Goal: Information Seeking & Learning: Learn about a topic

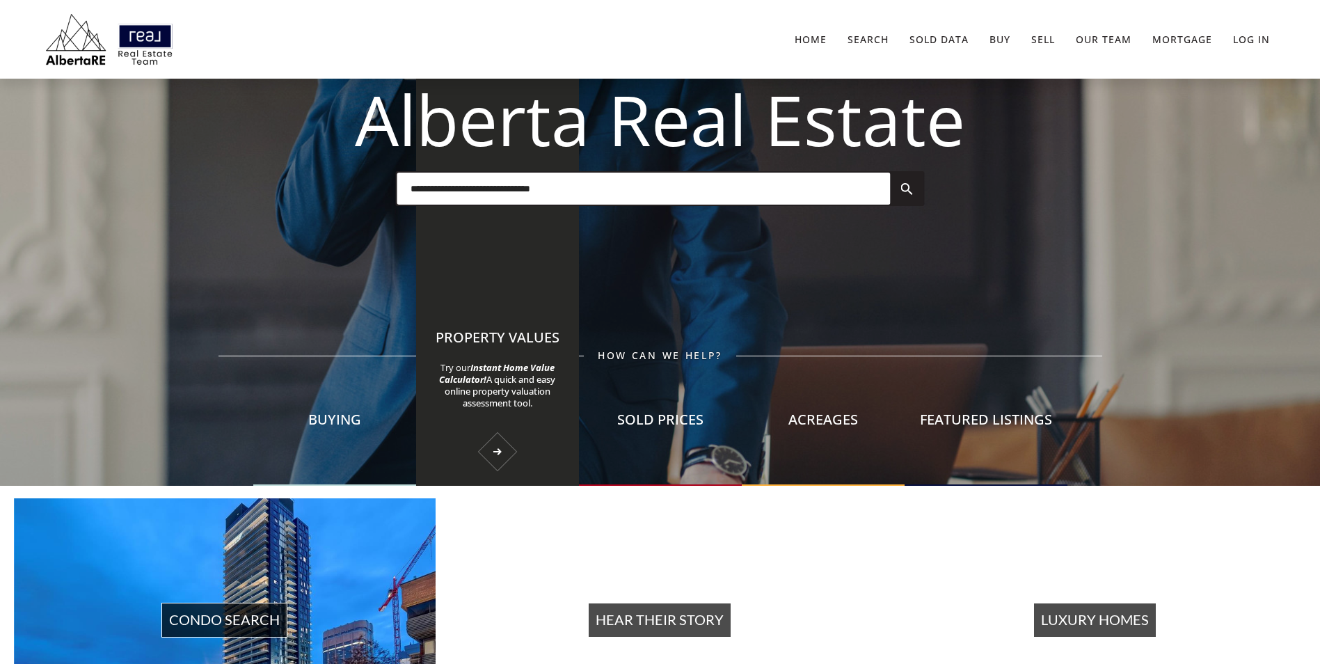
scroll to position [163, 0]
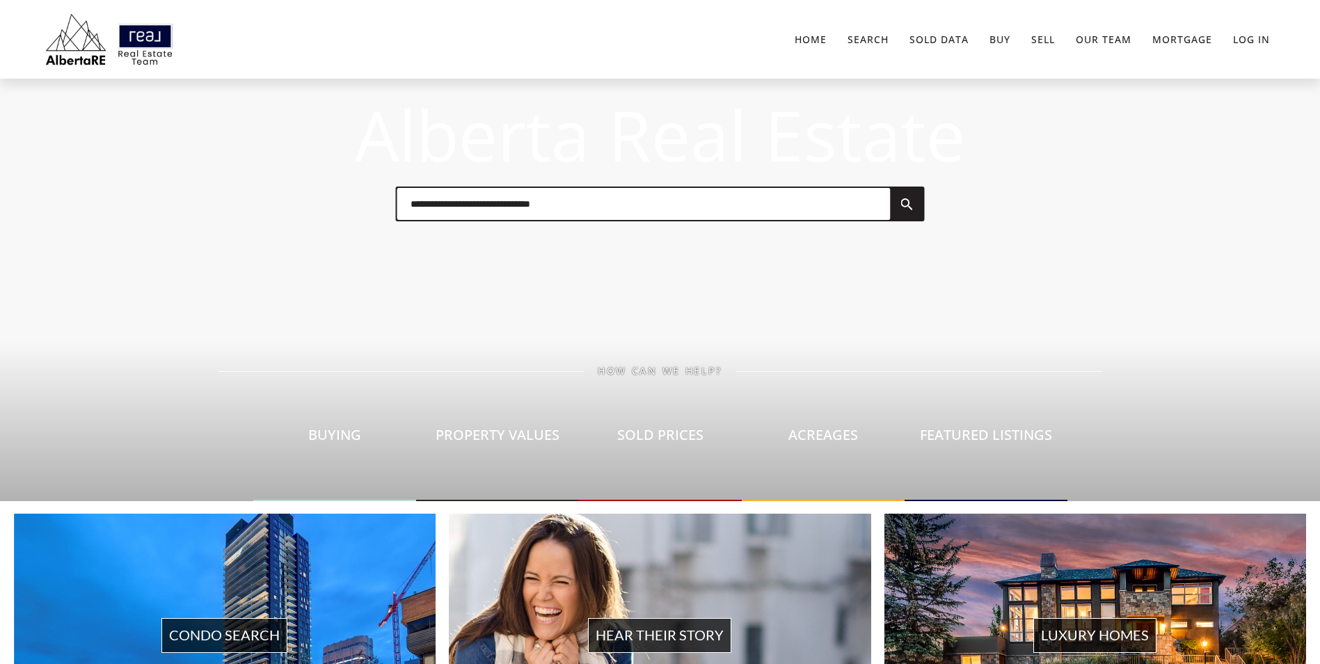
click at [456, 220] on div at bounding box center [659, 203] width 529 height 35
click at [458, 207] on input "text" at bounding box center [643, 204] width 493 height 32
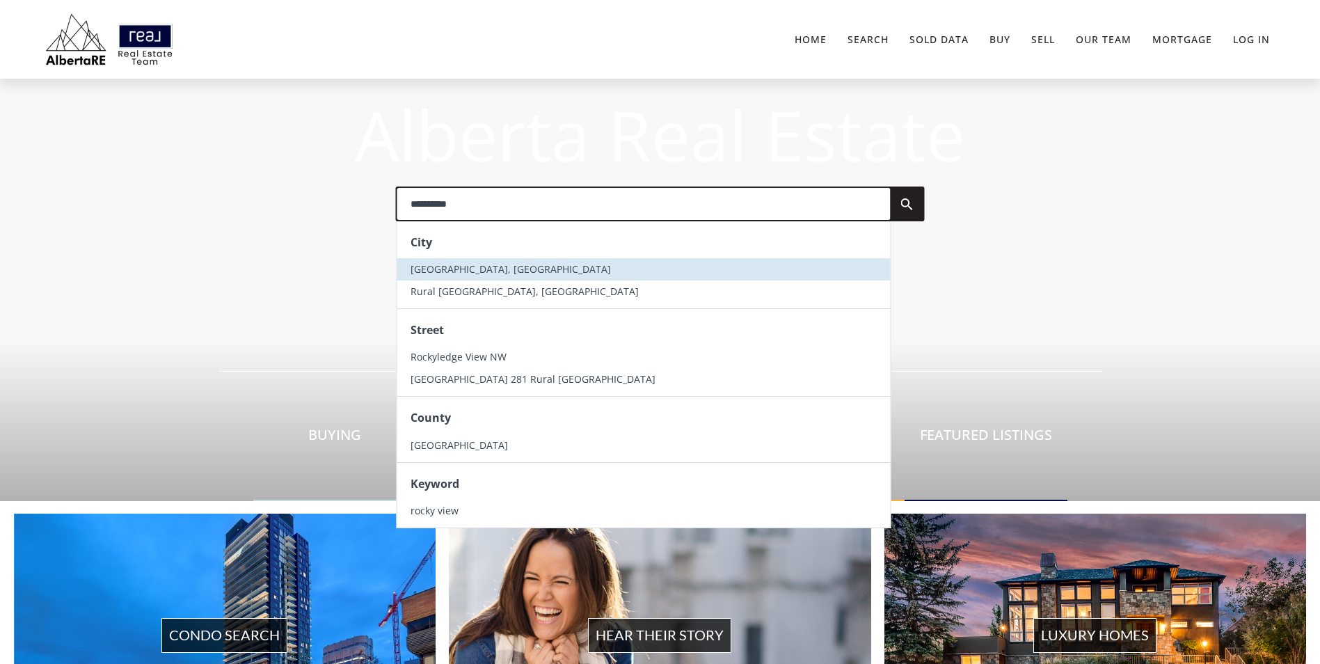
type input "**********"
click at [498, 269] on span "[GEOGRAPHIC_DATA], [GEOGRAPHIC_DATA]" at bounding box center [511, 268] width 200 height 13
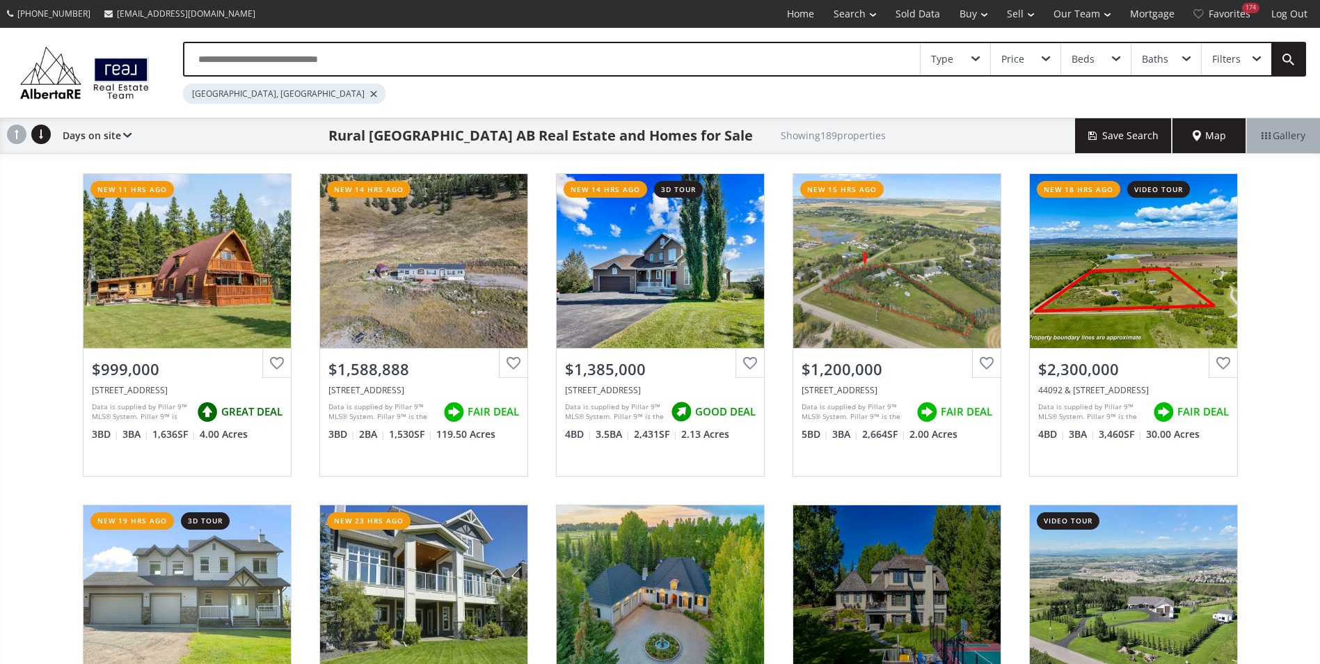
click at [355, 58] on input "text" at bounding box center [552, 59] width 736 height 32
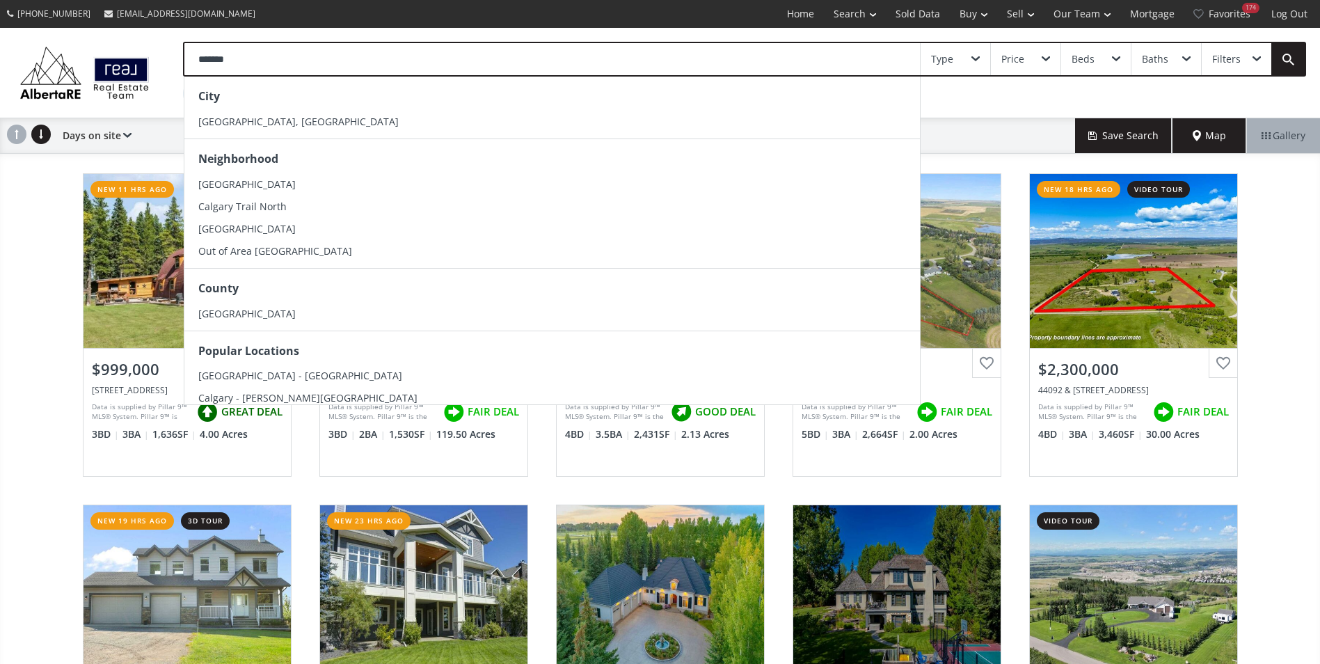
type input "*******"
click at [319, 117] on li "[GEOGRAPHIC_DATA], [GEOGRAPHIC_DATA]" at bounding box center [552, 122] width 736 height 22
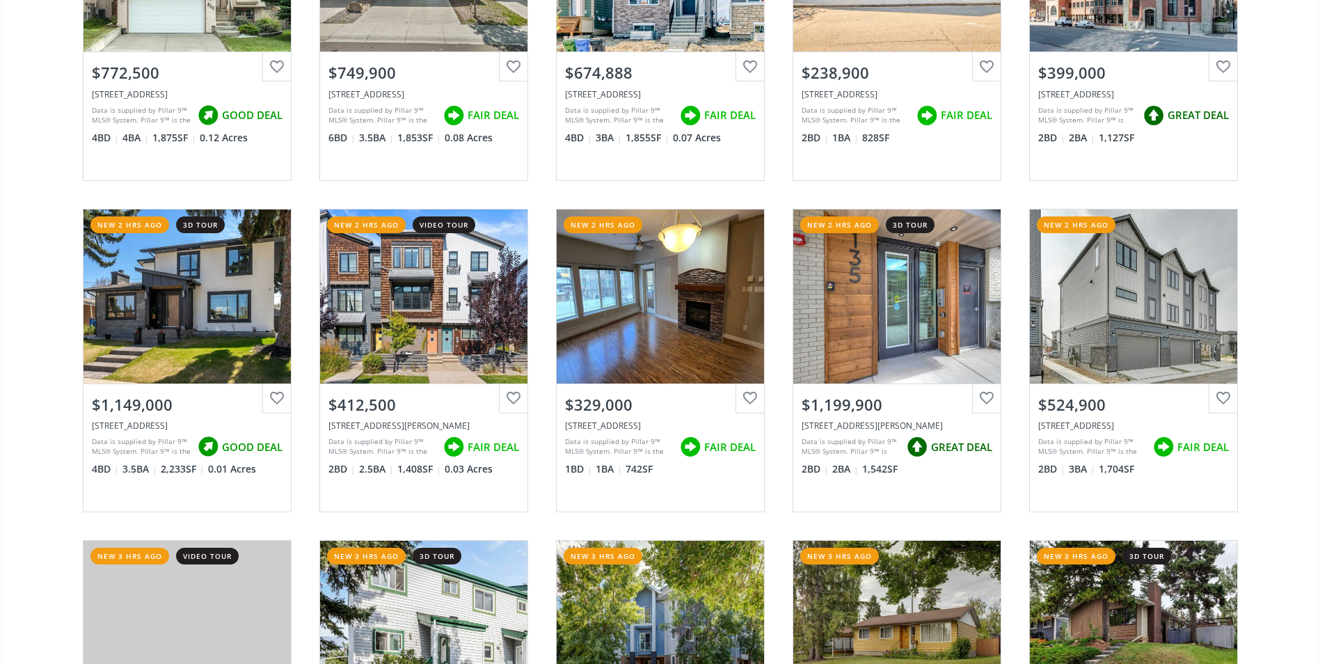
scroll to position [1809, 0]
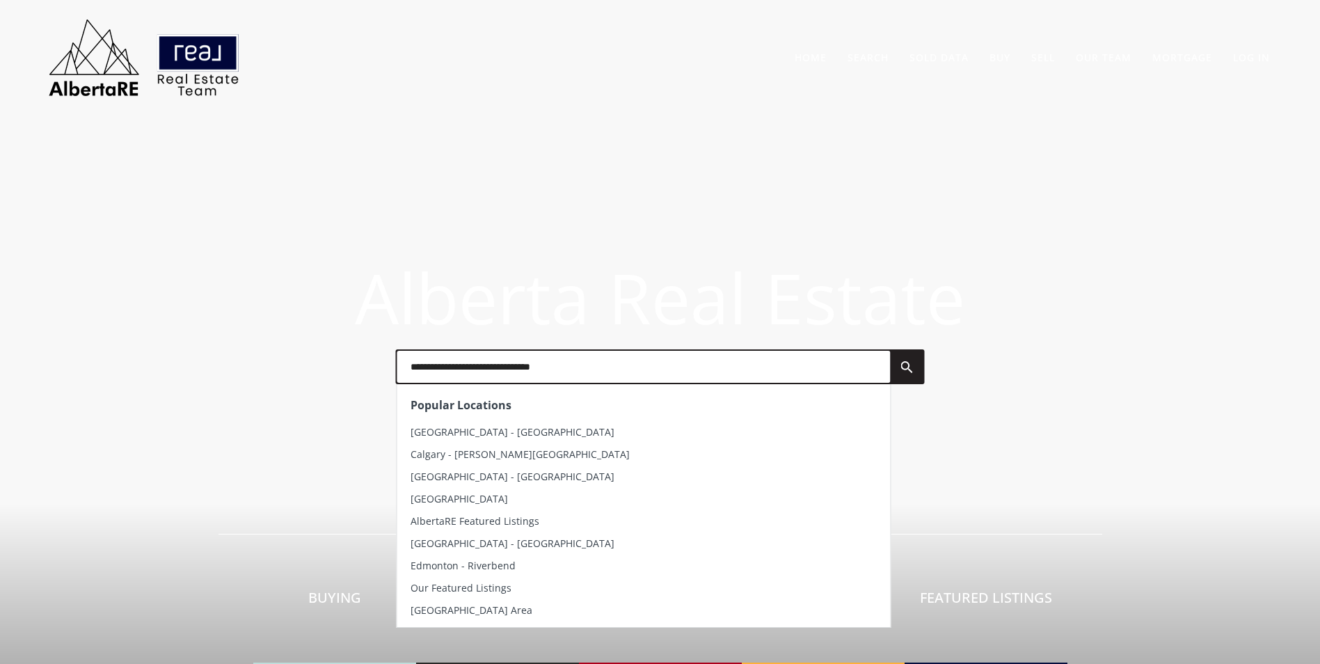
click at [504, 372] on input "text" at bounding box center [643, 367] width 493 height 32
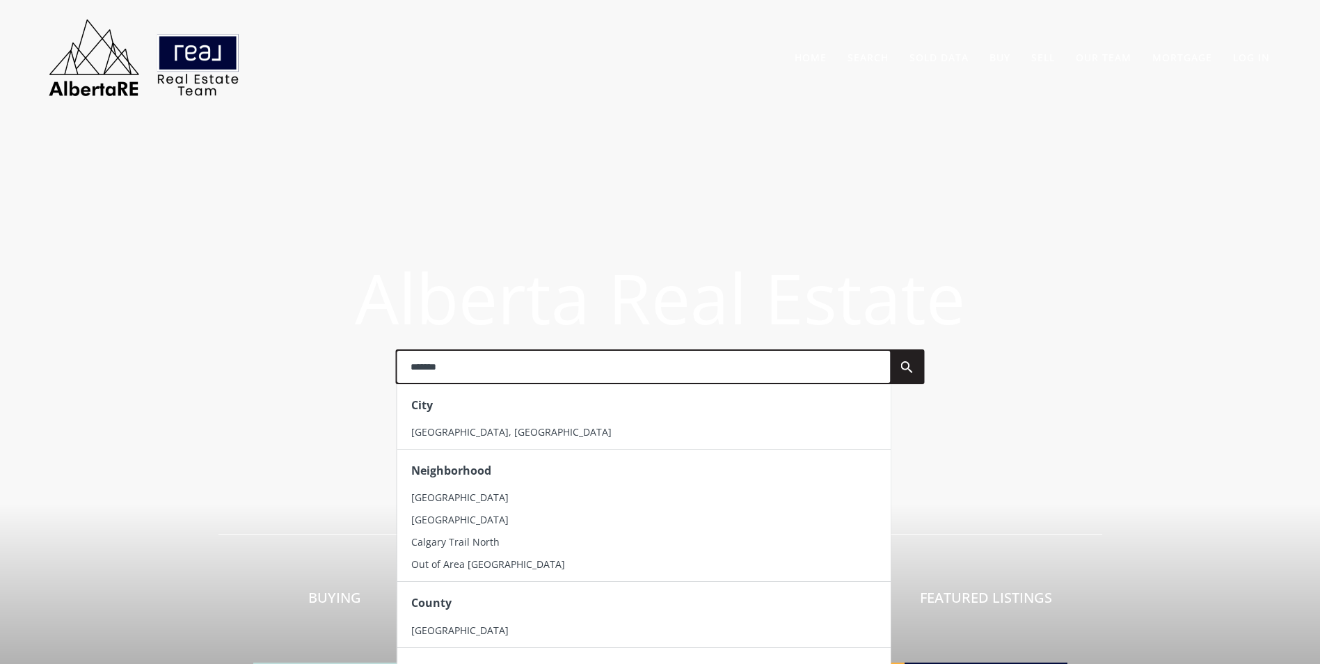
type input "*******"
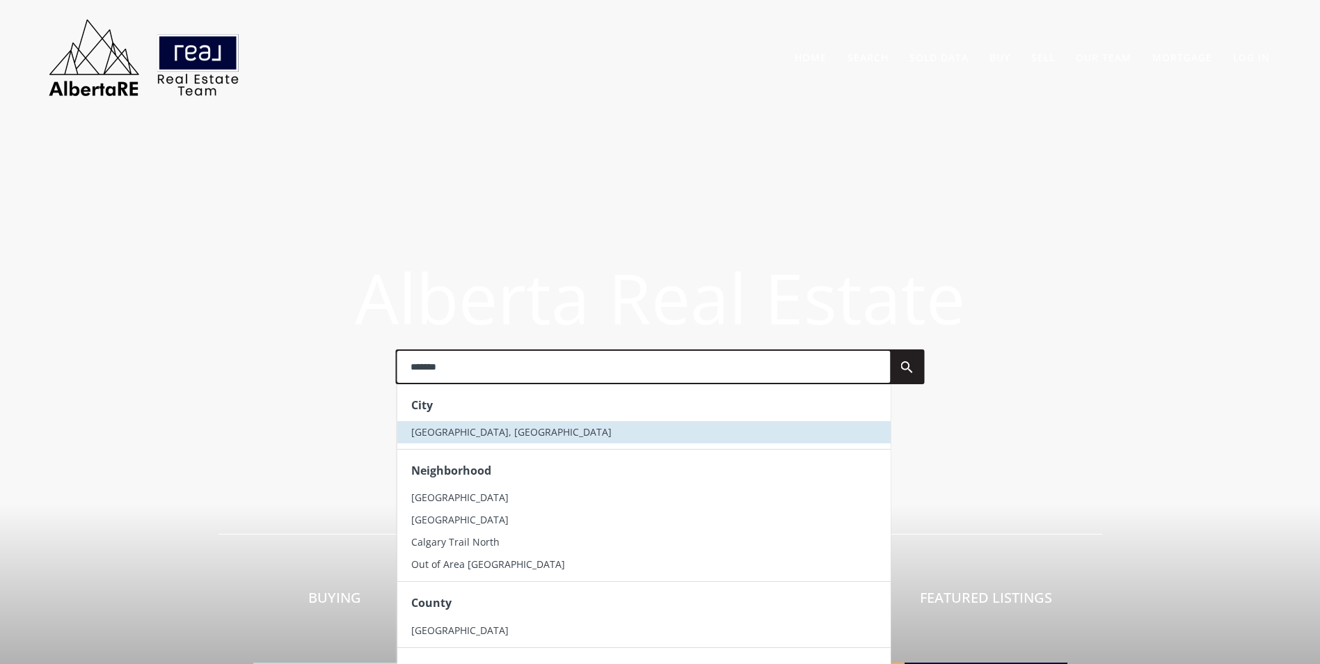
click at [481, 430] on li "[GEOGRAPHIC_DATA], [GEOGRAPHIC_DATA]" at bounding box center [643, 432] width 493 height 22
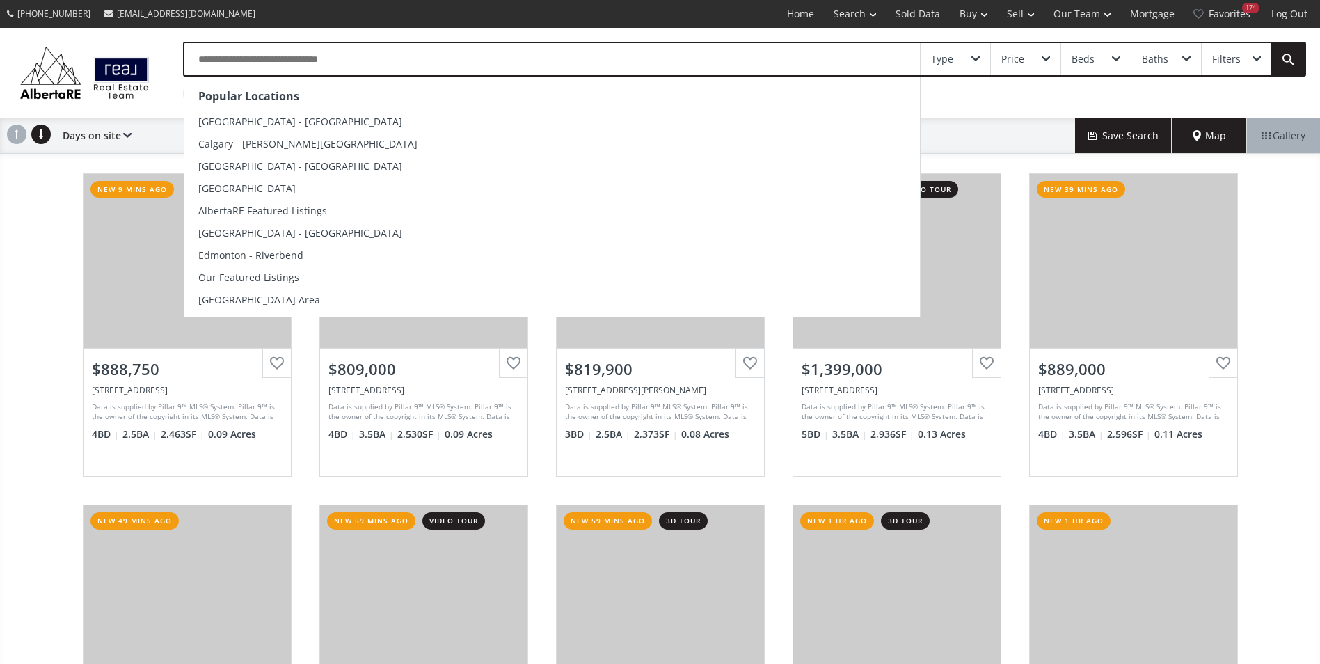
click at [410, 68] on input "text" at bounding box center [552, 59] width 736 height 32
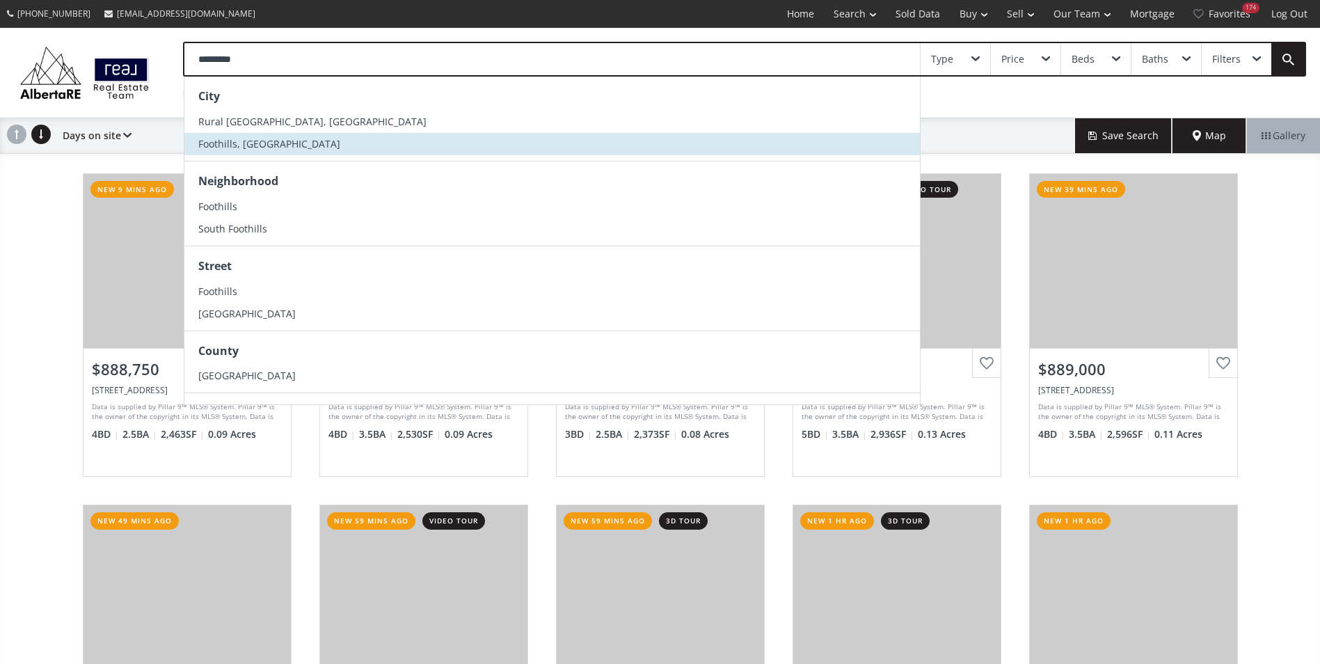
type input "*********"
click at [299, 149] on li "Foothills, [GEOGRAPHIC_DATA]" at bounding box center [552, 144] width 736 height 22
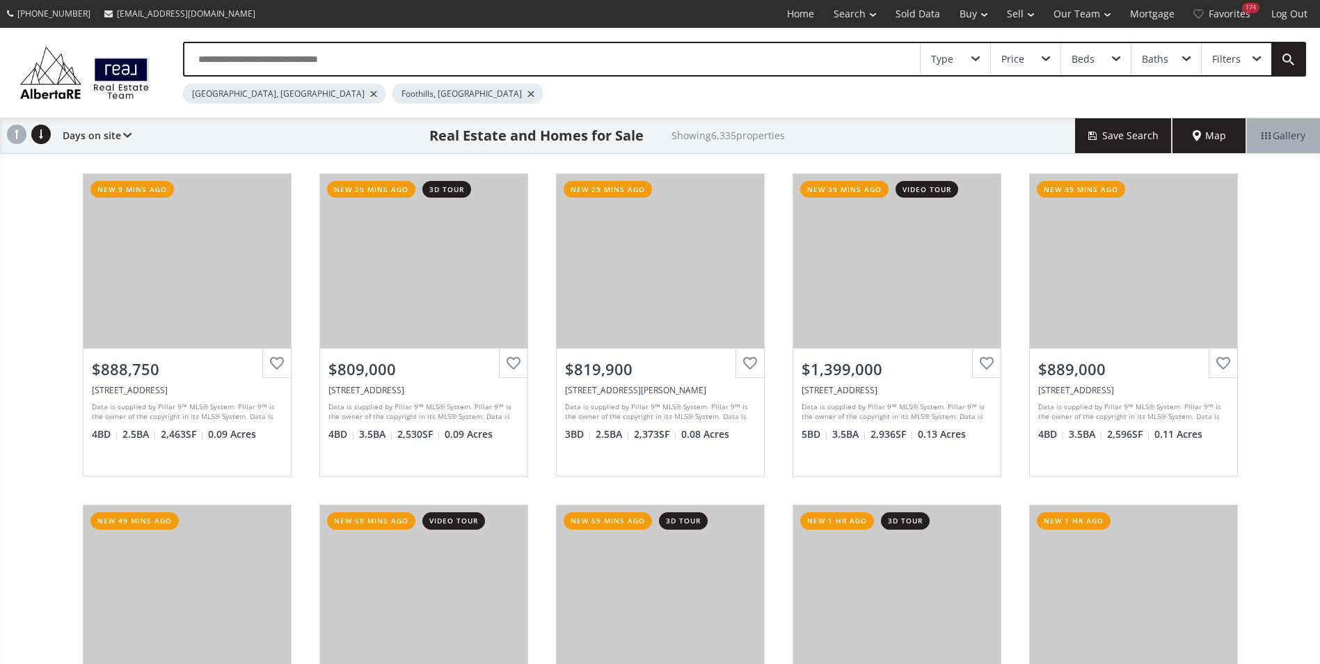
click at [370, 95] on div at bounding box center [373, 94] width 7 height 6
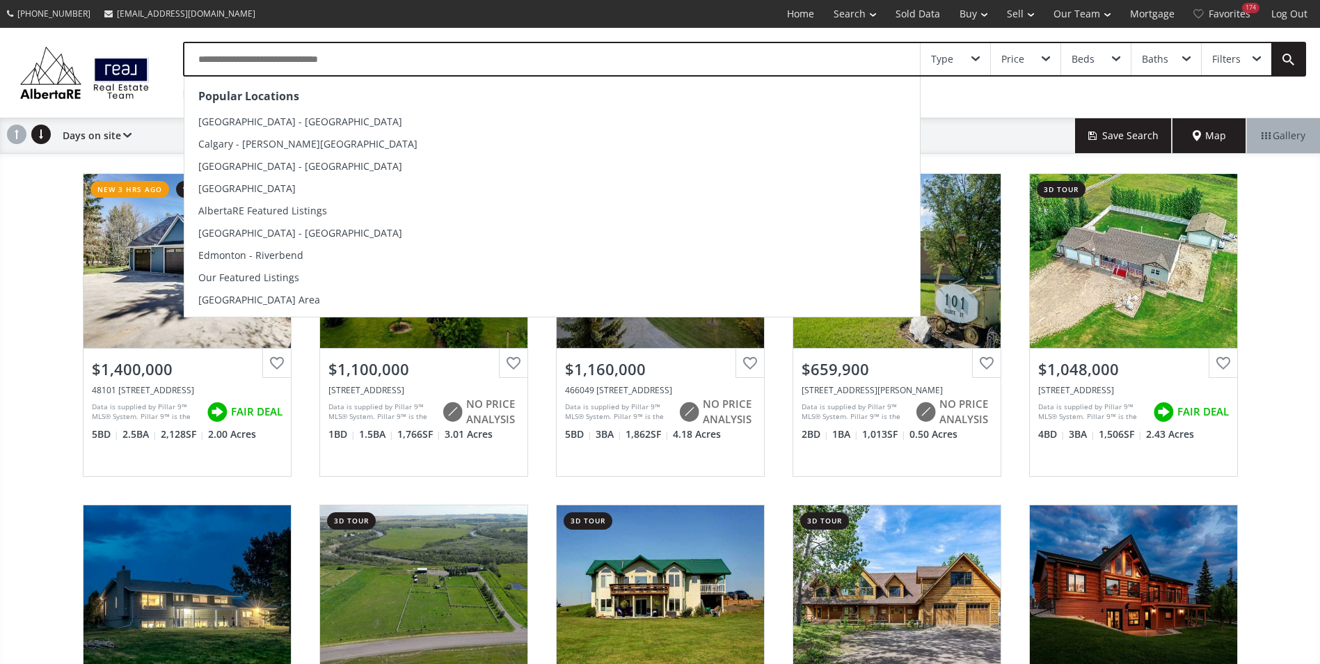
click at [300, 65] on input "text" at bounding box center [552, 59] width 736 height 32
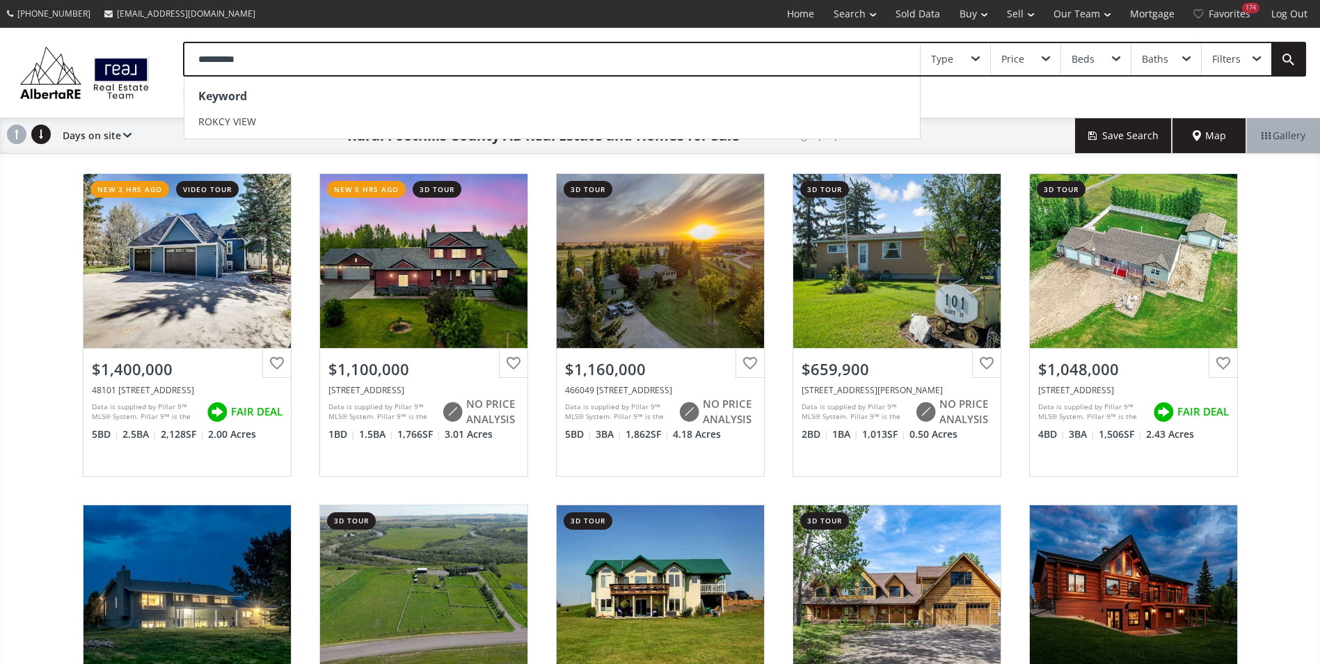
click at [255, 52] on input "**********" at bounding box center [552, 59] width 736 height 32
click at [373, 61] on input "**********" at bounding box center [552, 59] width 736 height 32
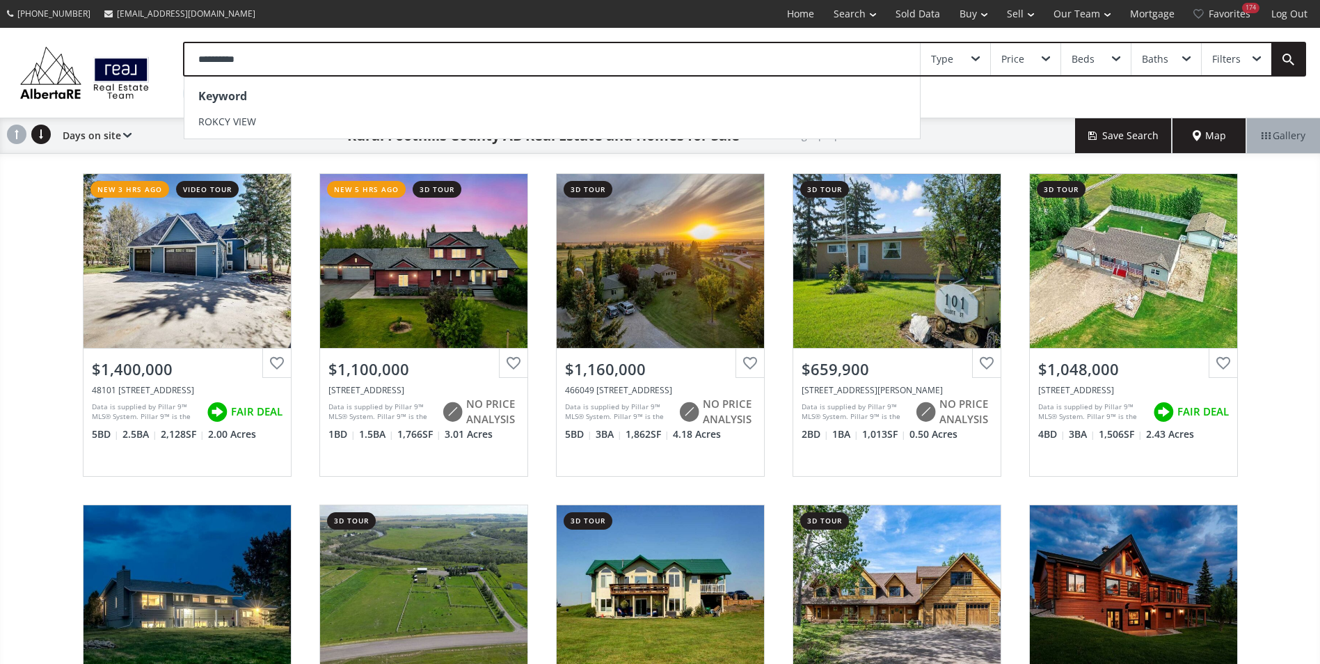
click at [373, 61] on input "**********" at bounding box center [552, 59] width 736 height 32
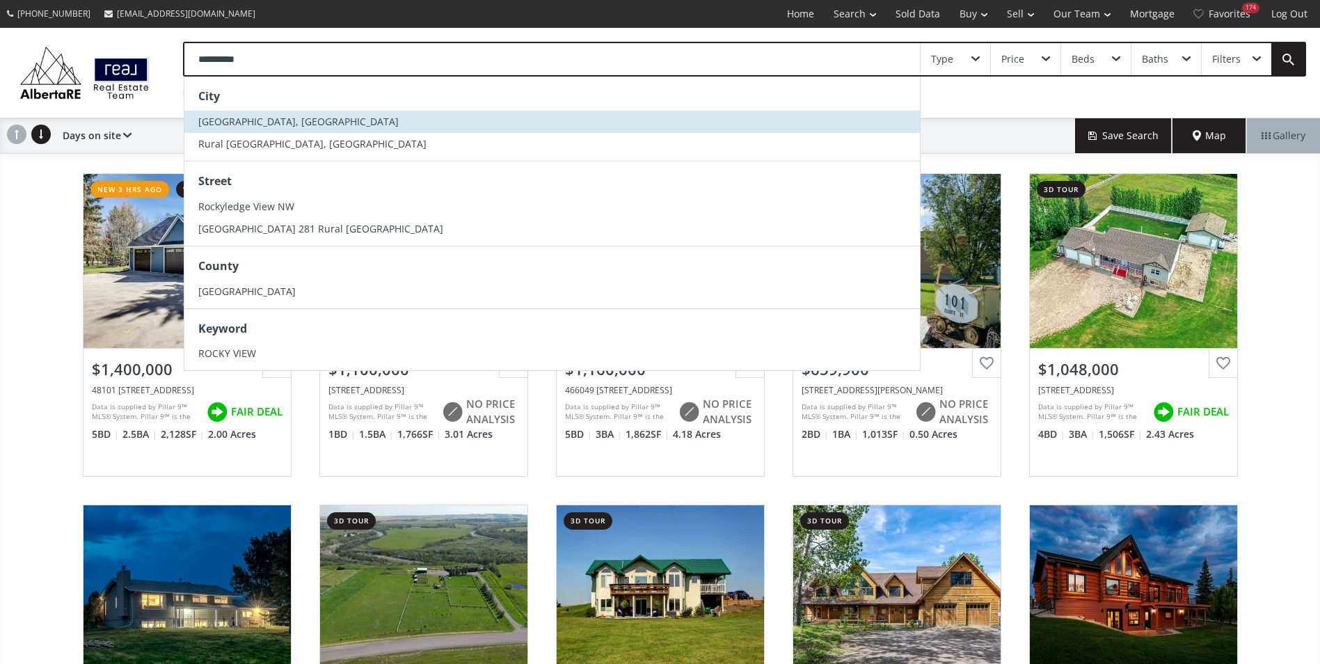
type input "**********"
click at [289, 127] on span "[GEOGRAPHIC_DATA], [GEOGRAPHIC_DATA]" at bounding box center [298, 121] width 200 height 13
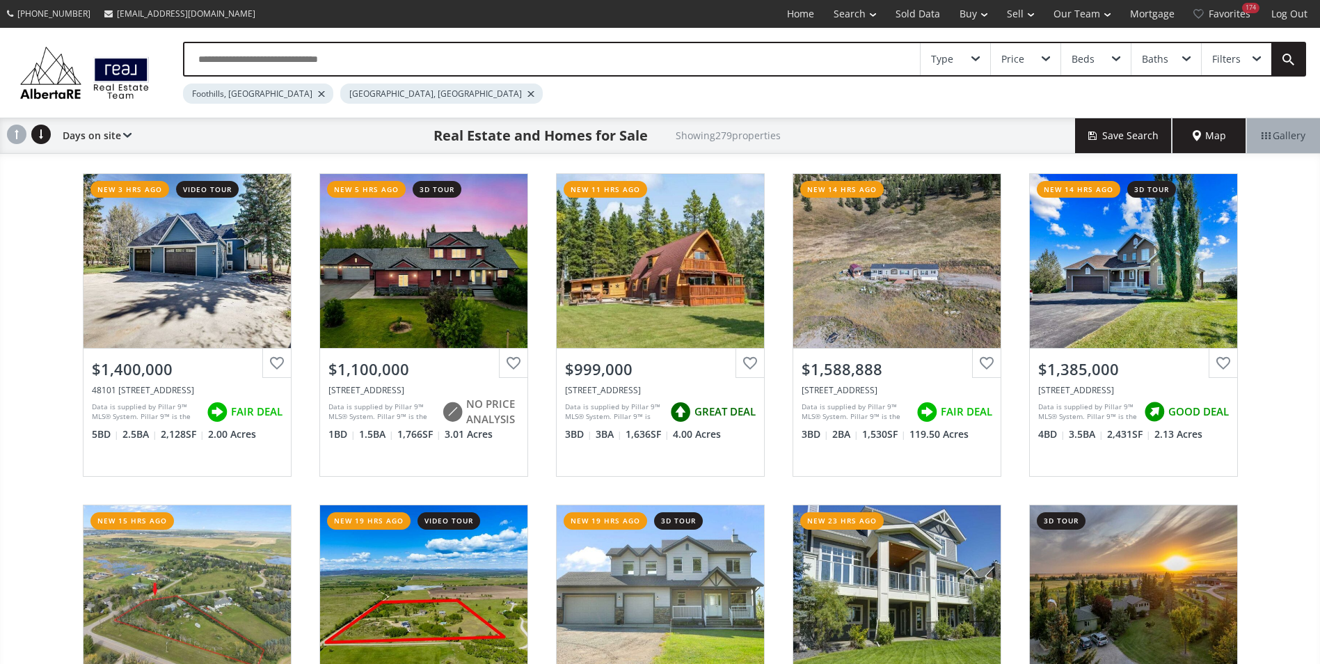
click at [318, 94] on div at bounding box center [321, 94] width 7 height 6
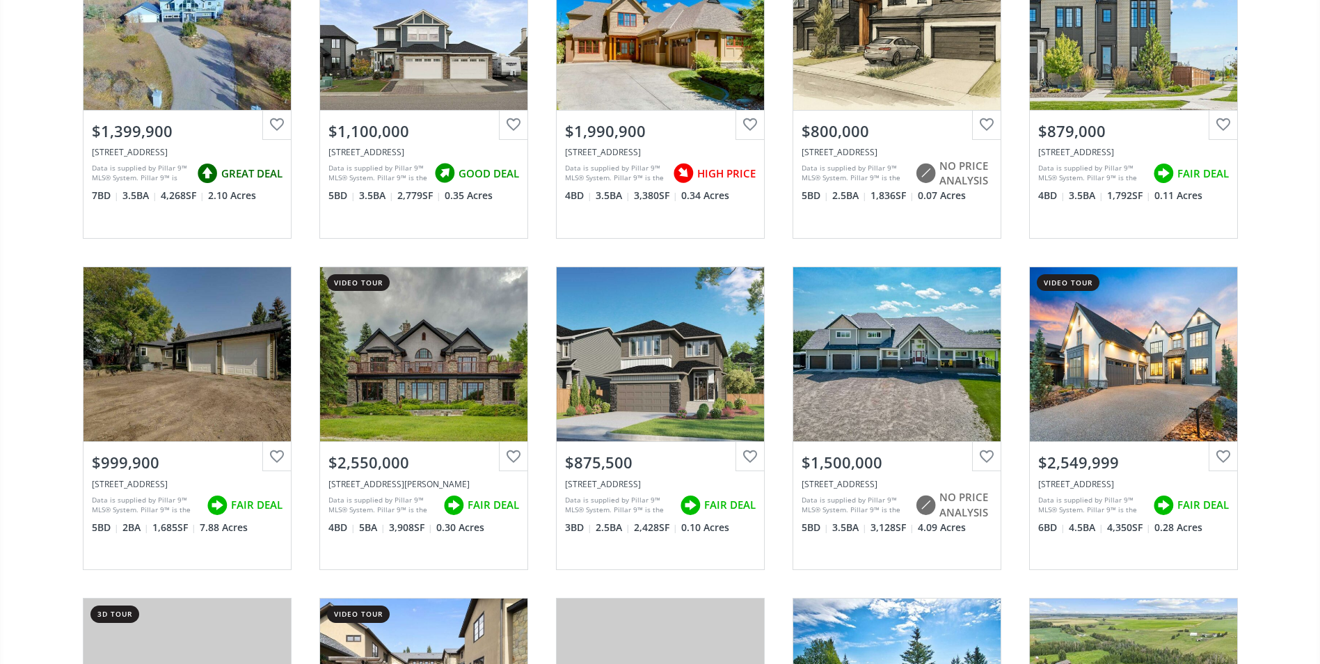
scroll to position [905, 0]
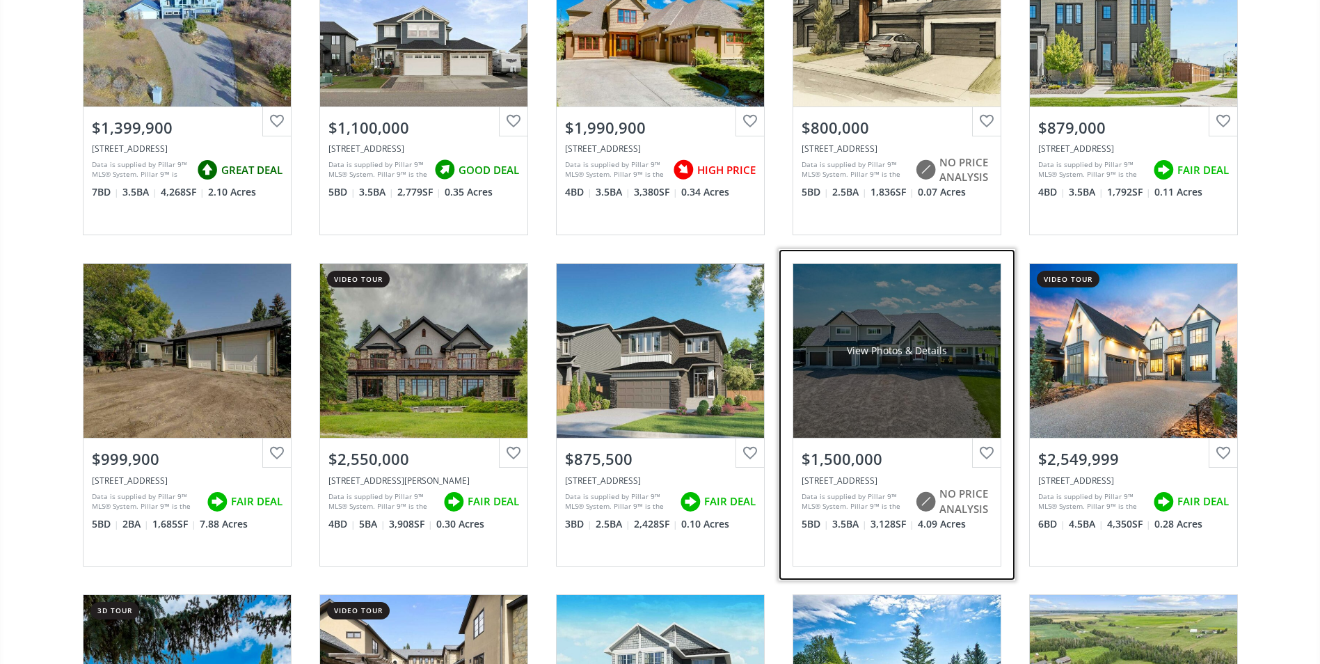
click at [921, 337] on div "View Photos & Details" at bounding box center [896, 351] width 207 height 174
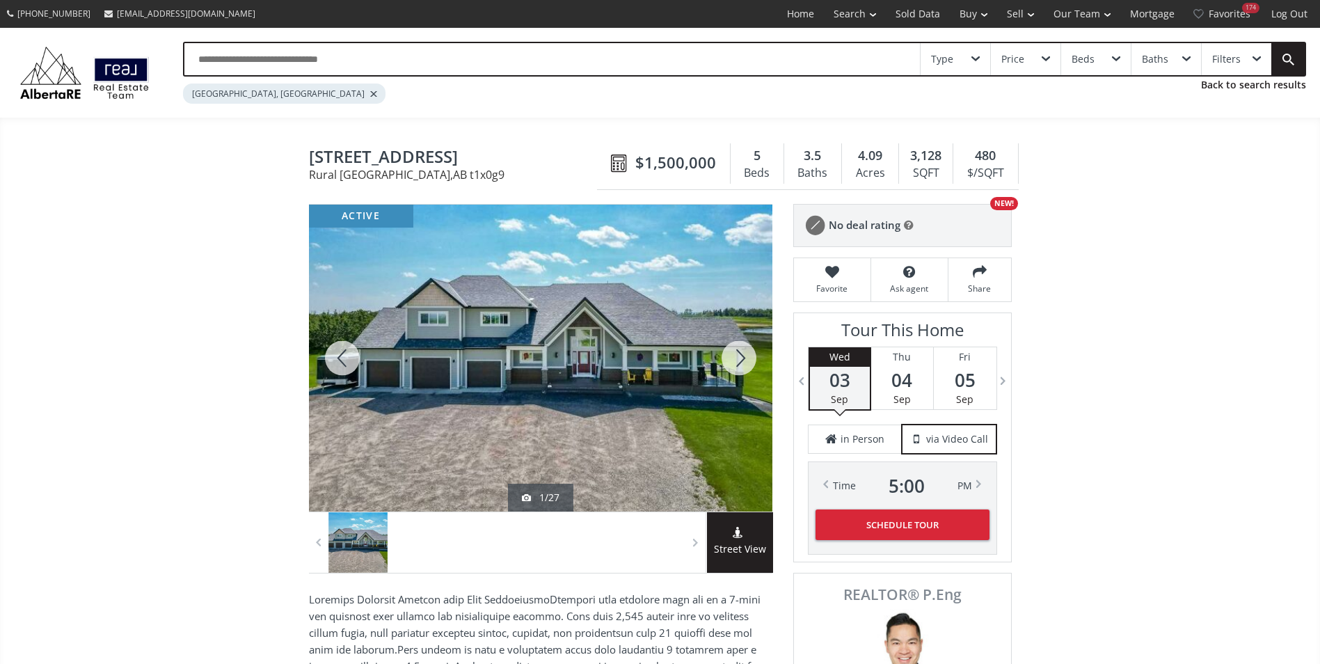
click at [720, 358] on div at bounding box center [739, 358] width 67 height 307
click at [726, 356] on div at bounding box center [739, 358] width 67 height 307
click at [731, 356] on div at bounding box center [739, 358] width 67 height 307
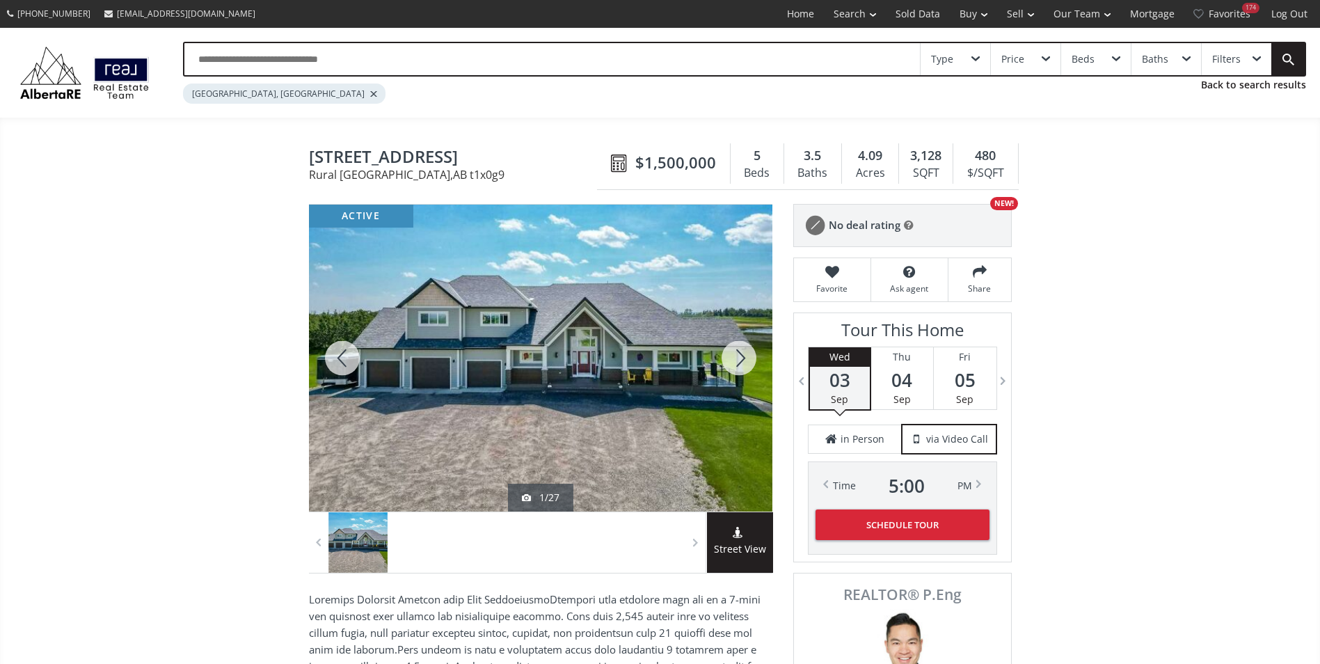
click at [731, 356] on div at bounding box center [739, 358] width 67 height 307
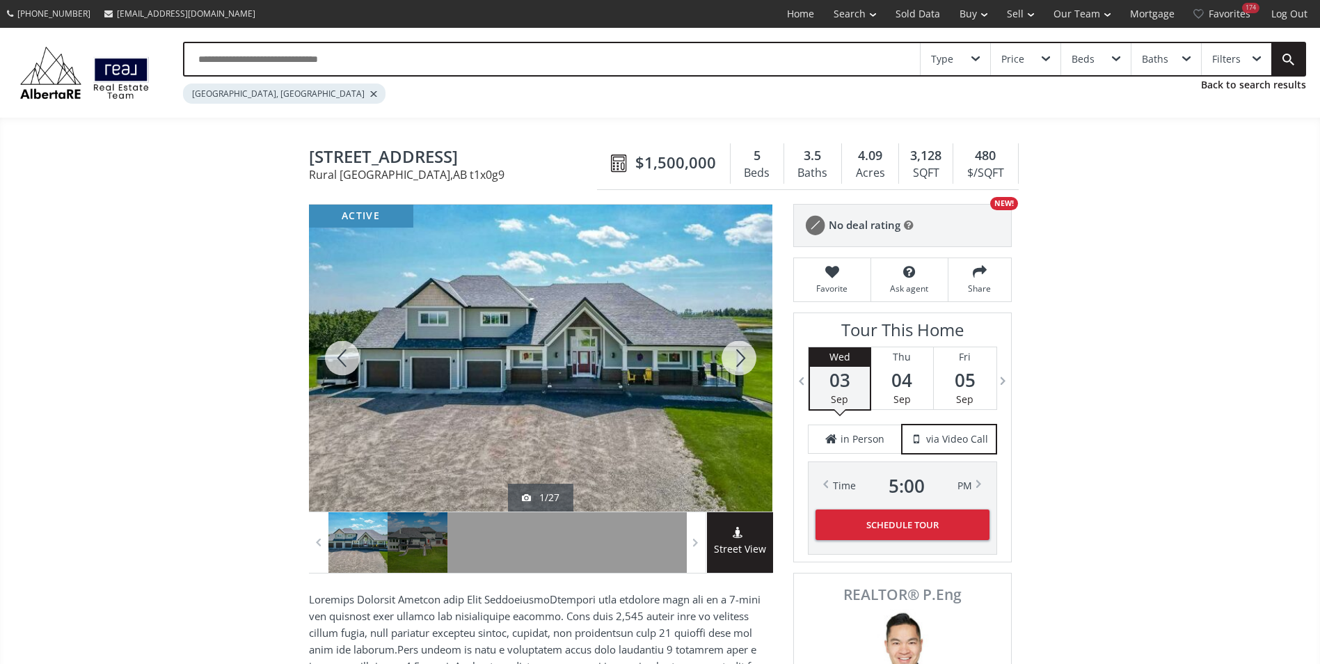
click at [736, 359] on div at bounding box center [739, 358] width 67 height 307
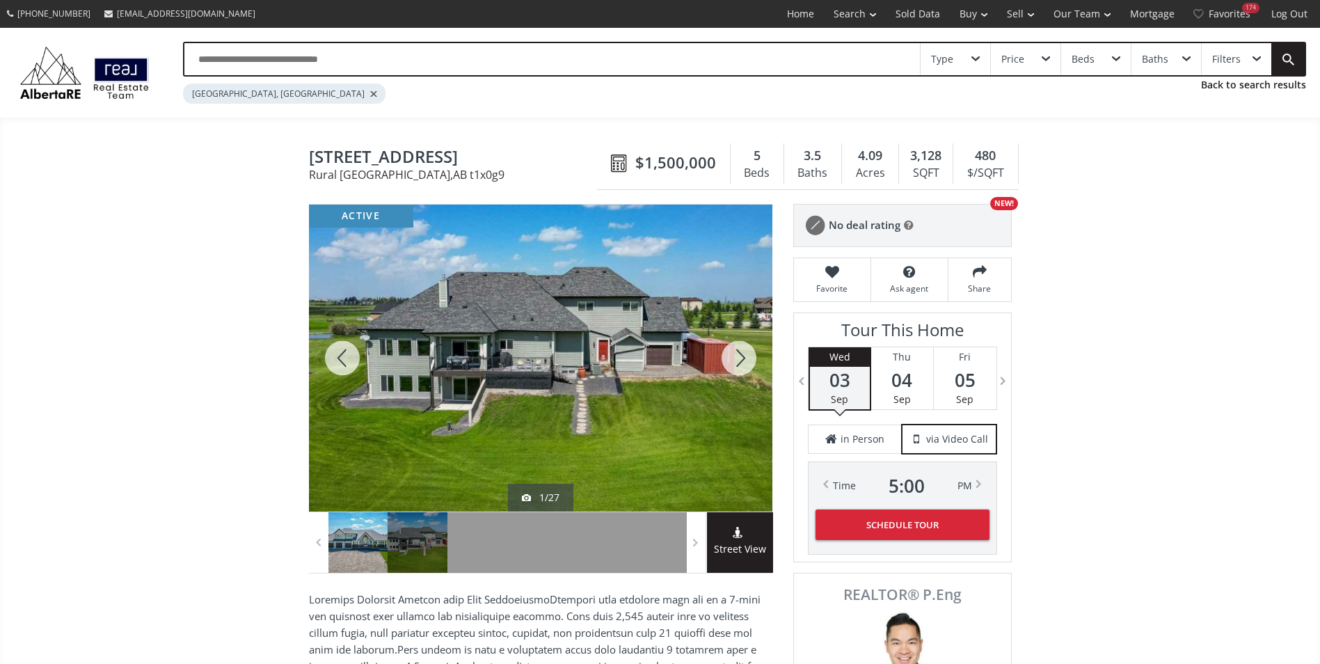
click at [736, 359] on div at bounding box center [739, 358] width 67 height 307
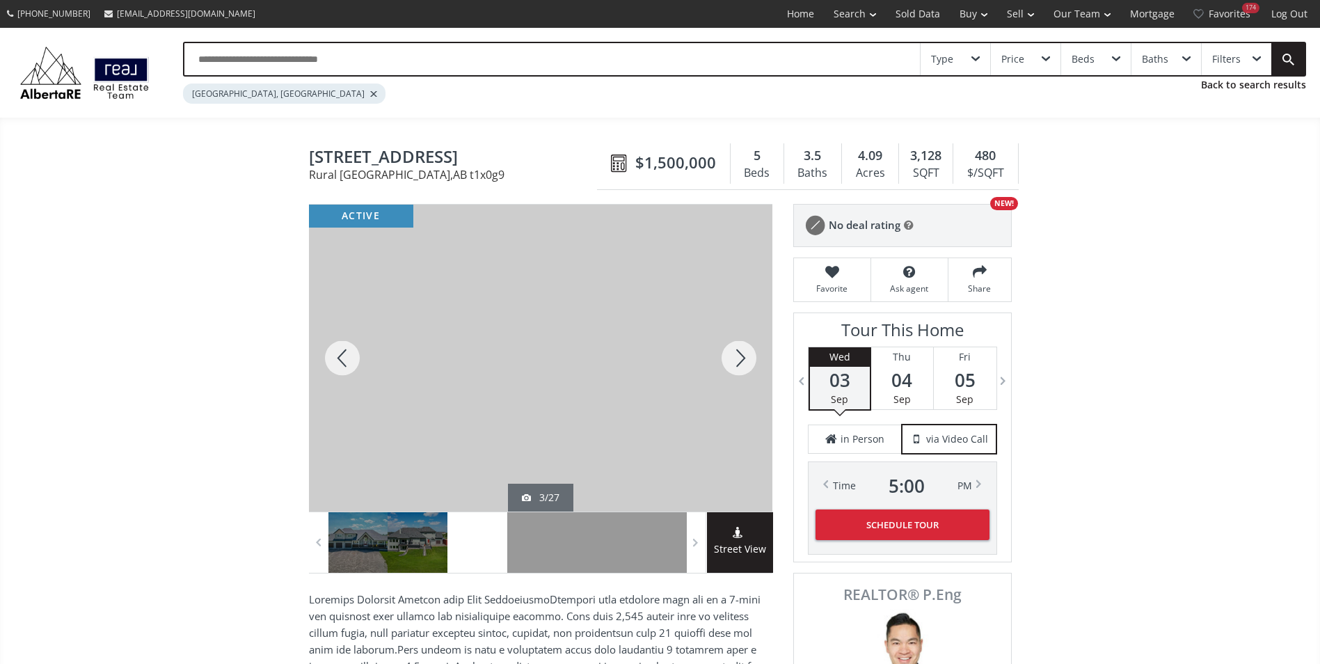
click at [736, 359] on div at bounding box center [739, 358] width 67 height 307
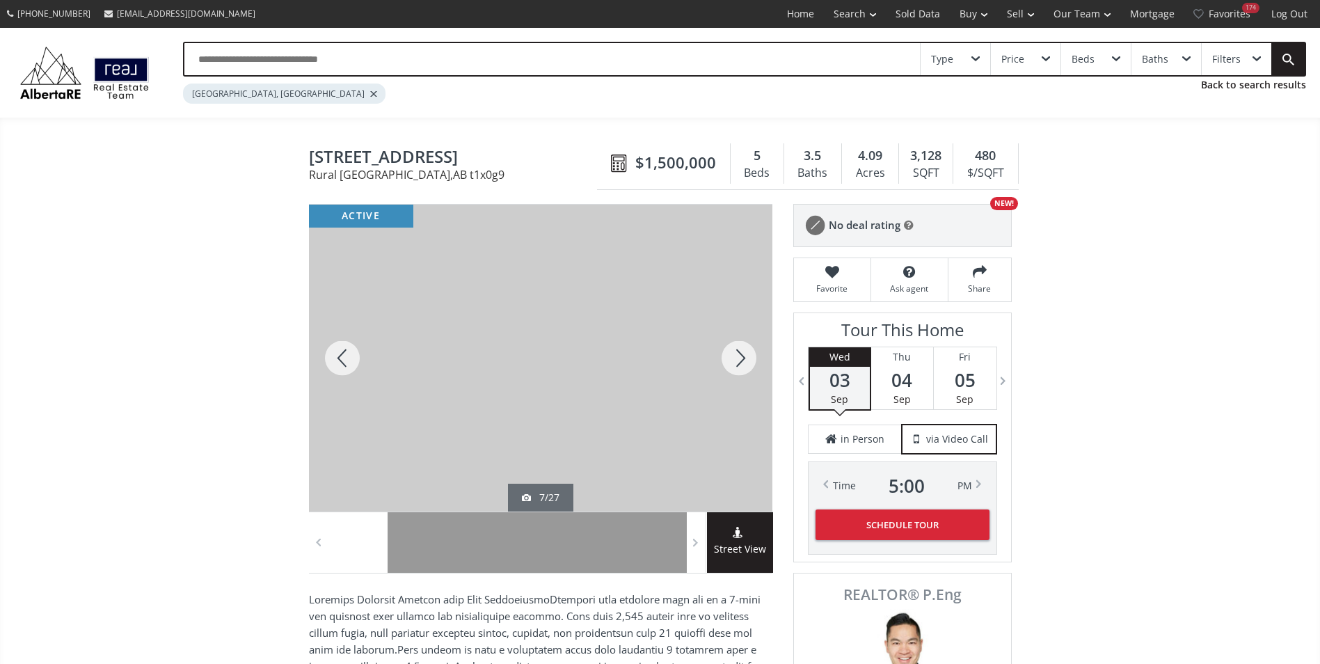
click at [736, 359] on div at bounding box center [739, 358] width 67 height 307
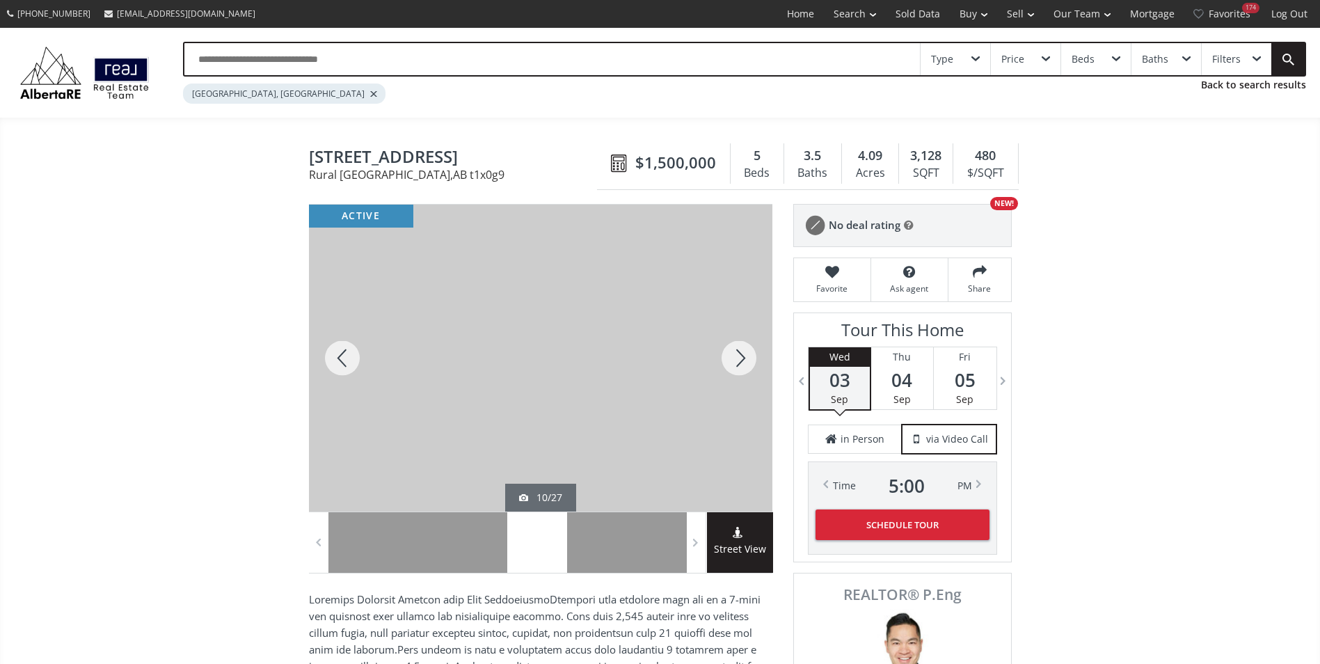
click at [736, 359] on div at bounding box center [739, 358] width 67 height 307
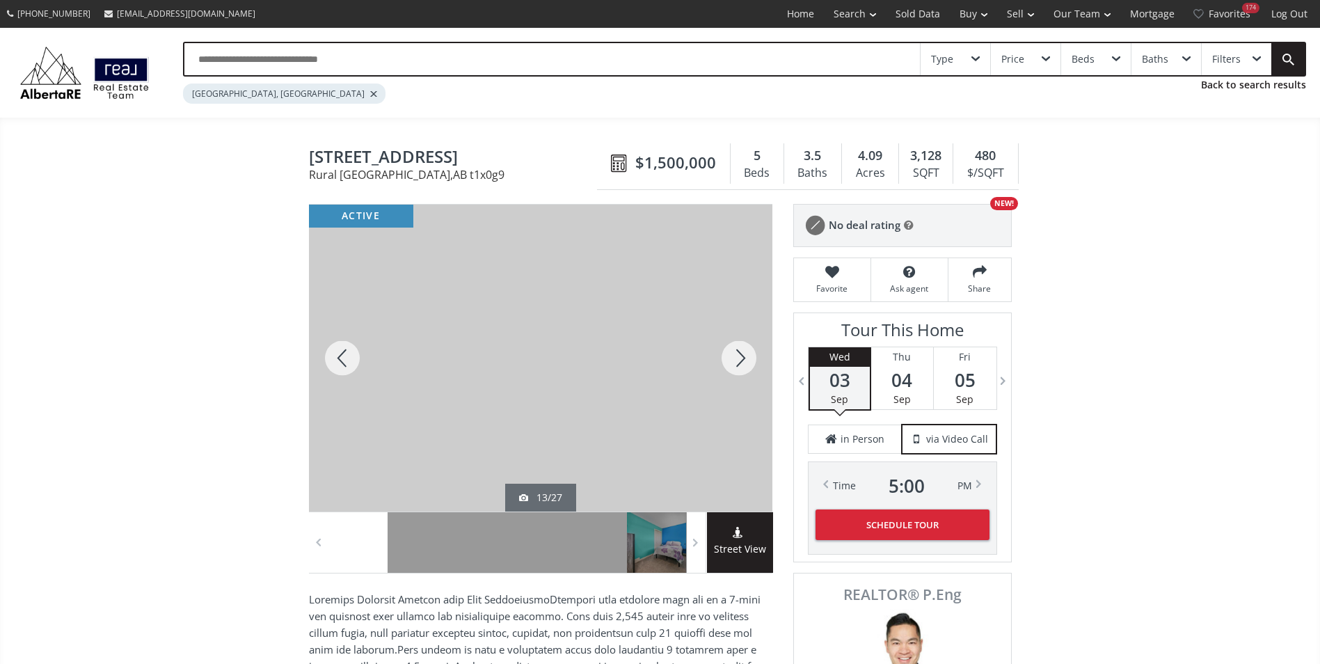
click at [736, 359] on div at bounding box center [739, 358] width 67 height 307
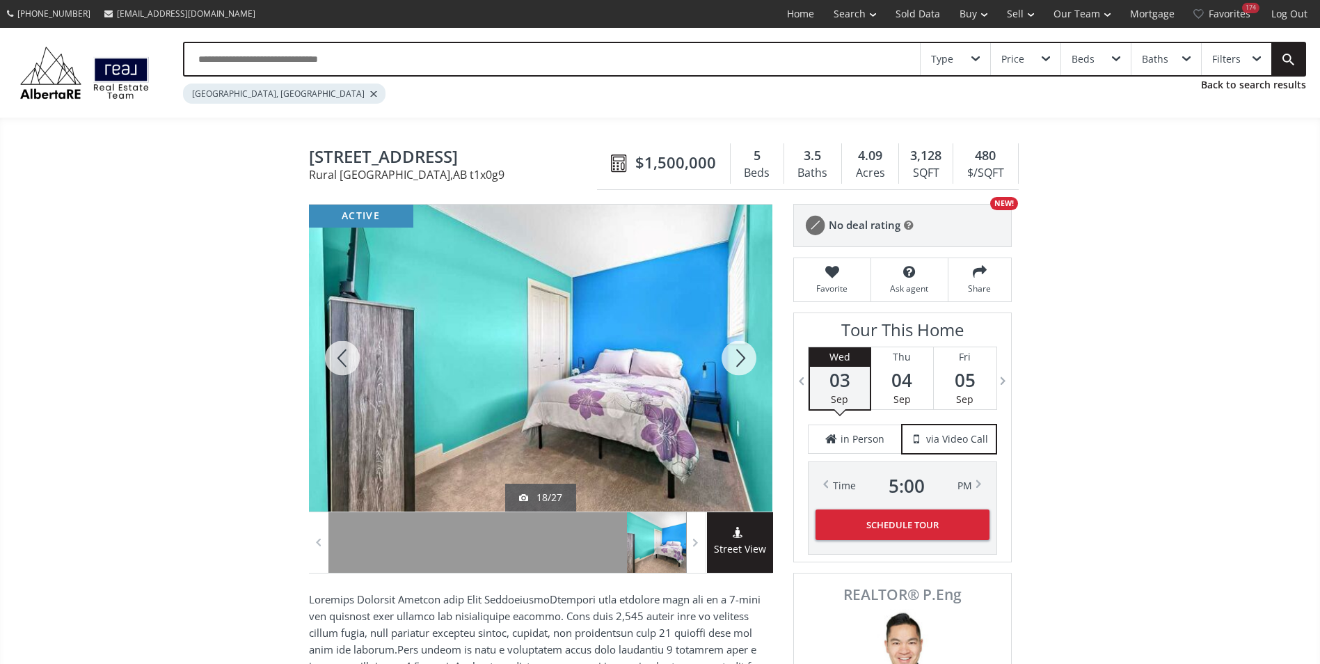
click at [736, 359] on div at bounding box center [739, 358] width 67 height 307
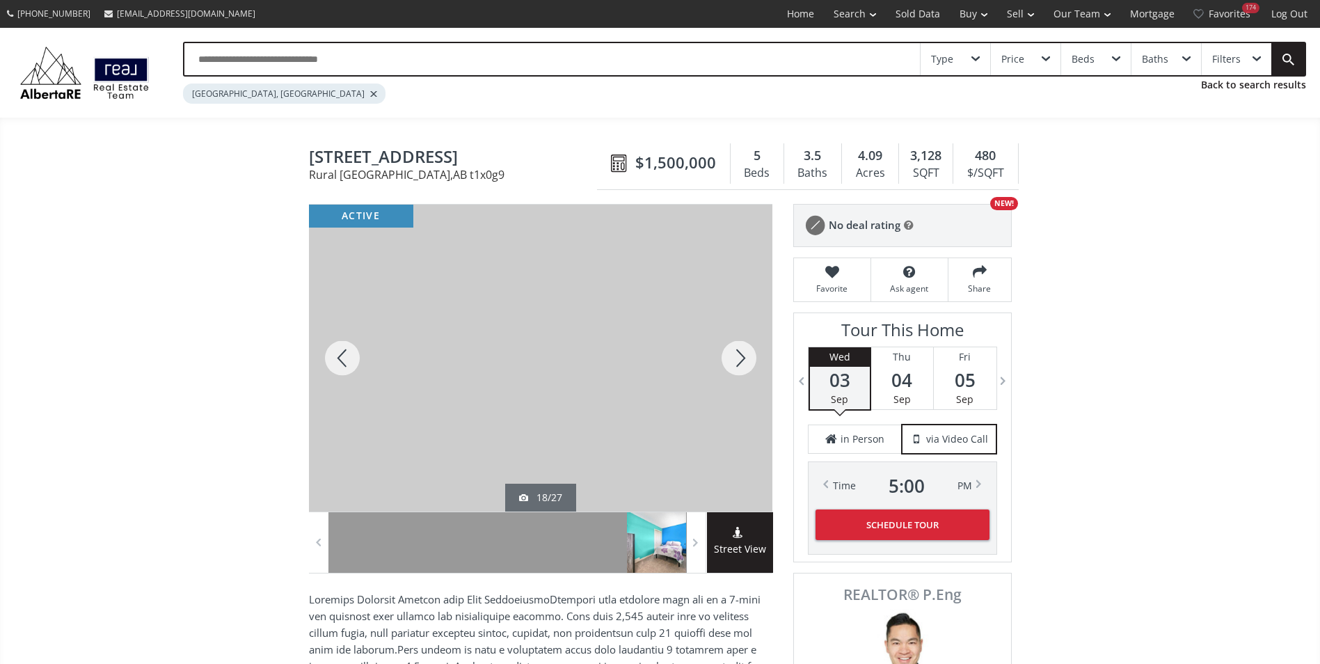
click at [736, 359] on div at bounding box center [739, 358] width 67 height 307
drag, startPoint x: 299, startPoint y: 153, endPoint x: 465, endPoint y: 159, distance: 166.4
drag, startPoint x: 465, startPoint y: 159, endPoint x: 445, endPoint y: 159, distance: 20.2
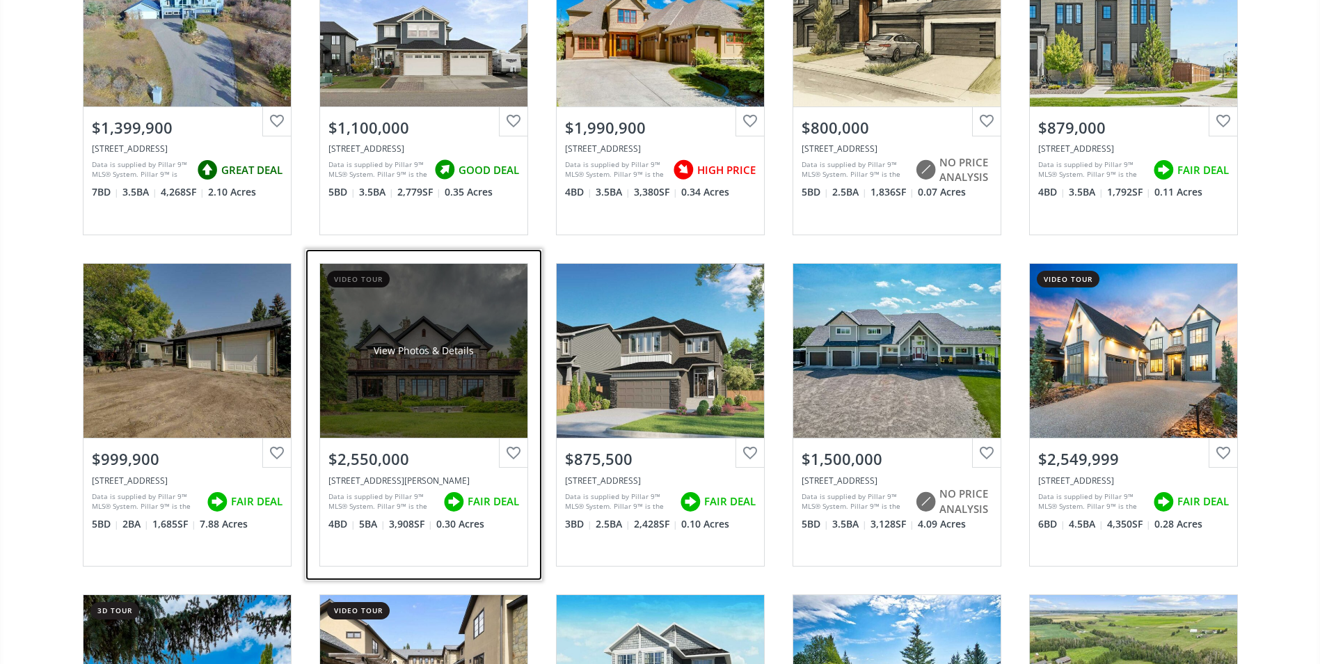
click at [408, 319] on div "View Photos & Details" at bounding box center [423, 351] width 207 height 174
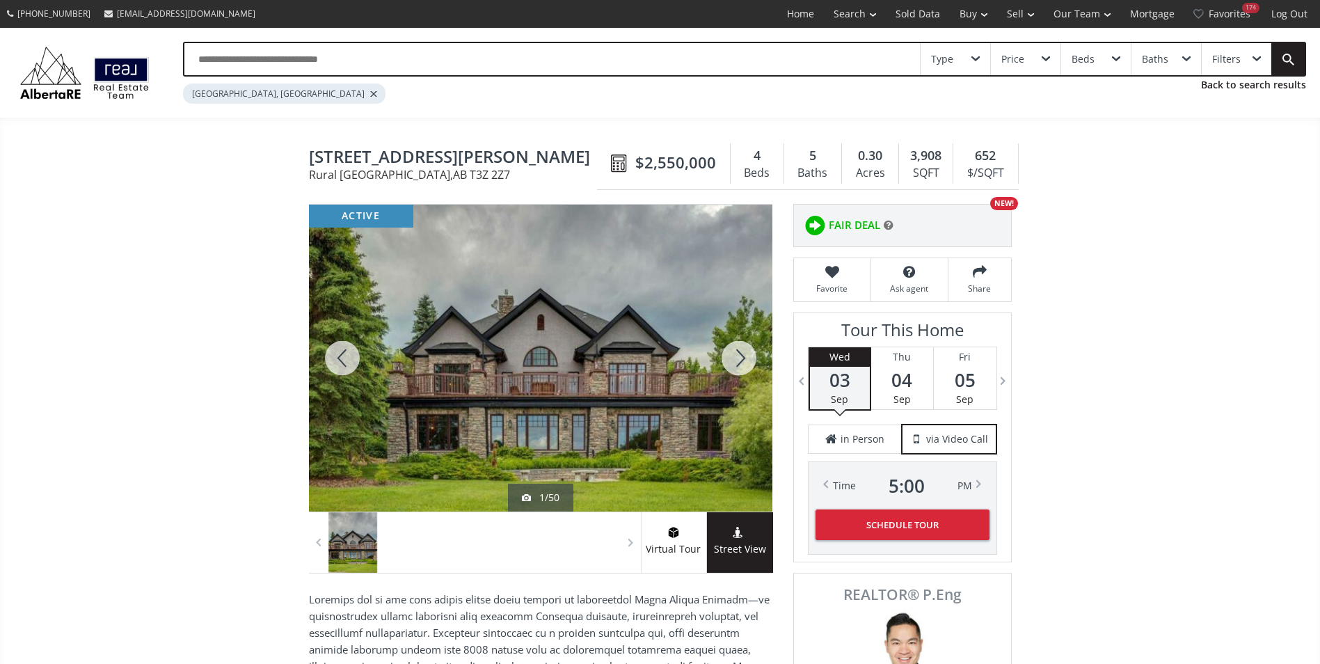
click at [747, 355] on div at bounding box center [739, 358] width 67 height 307
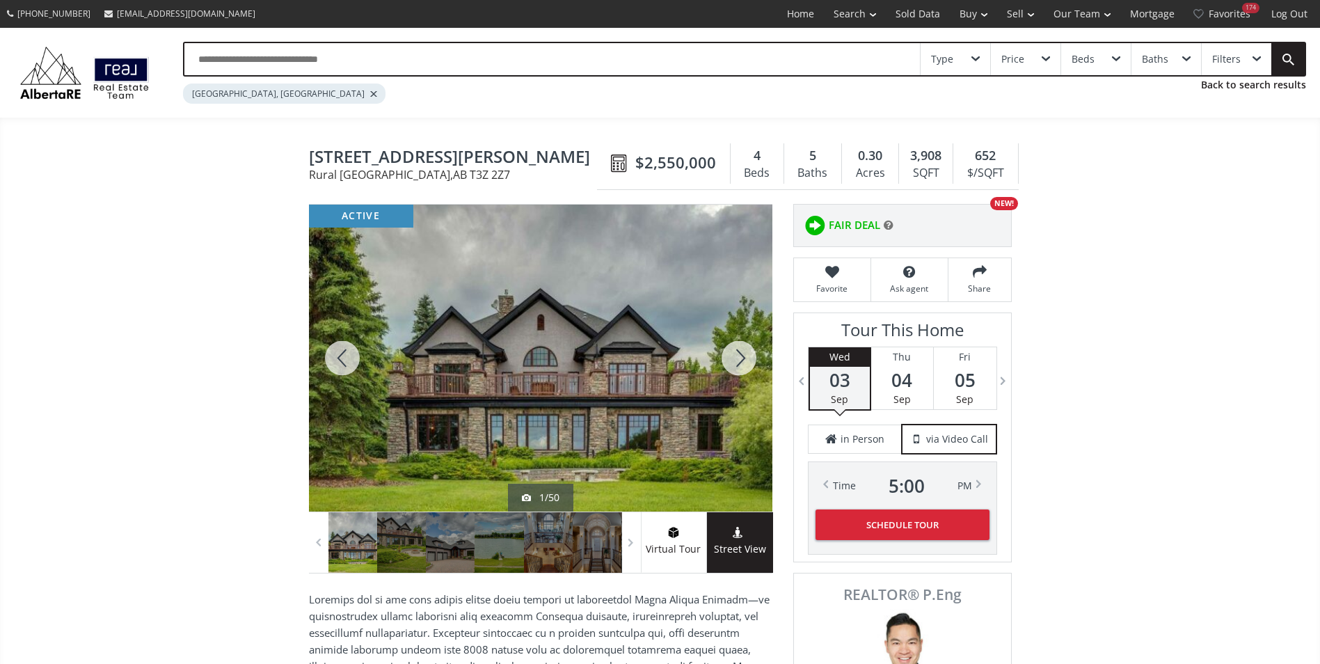
click at [747, 355] on div at bounding box center [739, 358] width 67 height 307
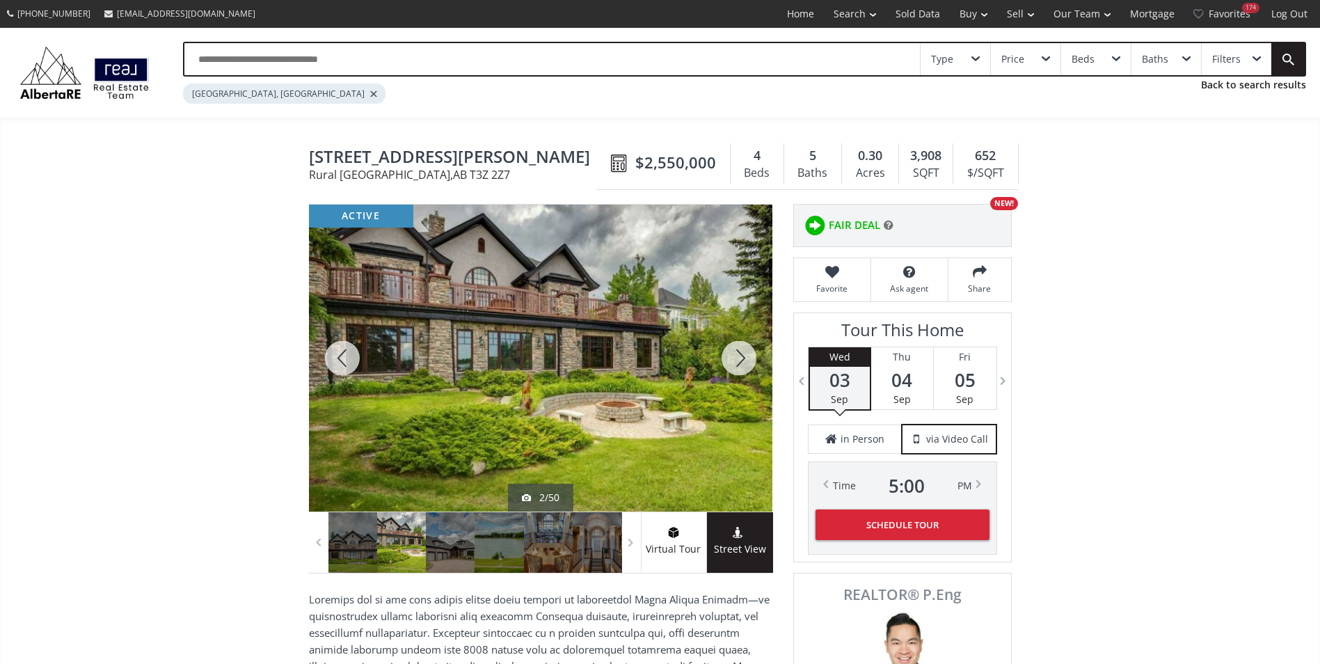
click at [747, 355] on div at bounding box center [739, 358] width 67 height 307
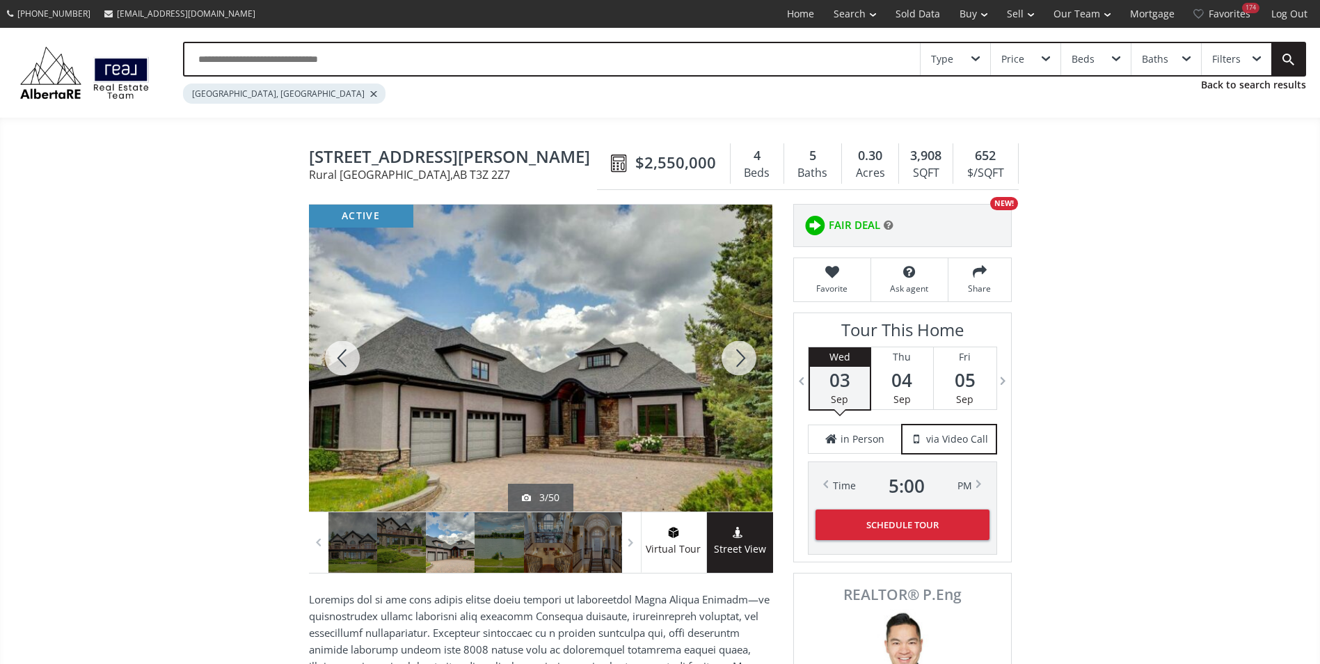
click at [747, 355] on div at bounding box center [739, 358] width 67 height 307
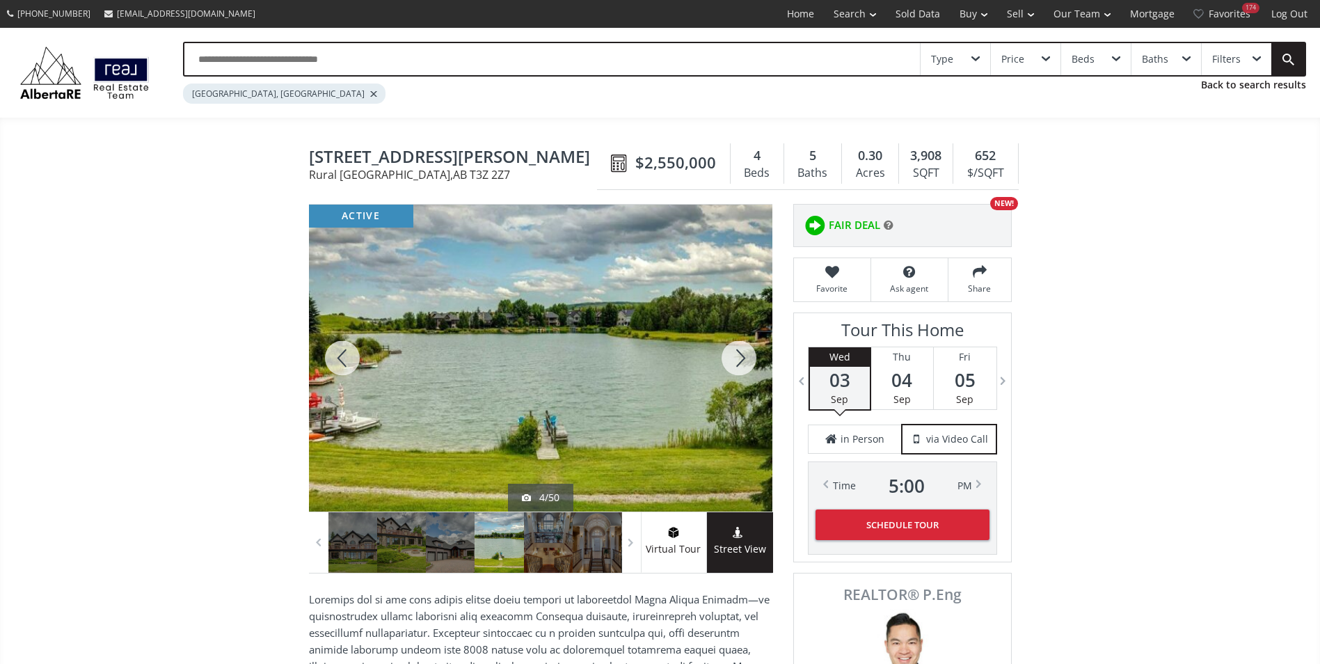
click at [747, 355] on div at bounding box center [739, 358] width 67 height 307
